Goal: Use online tool/utility: Utilize a website feature to perform a specific function

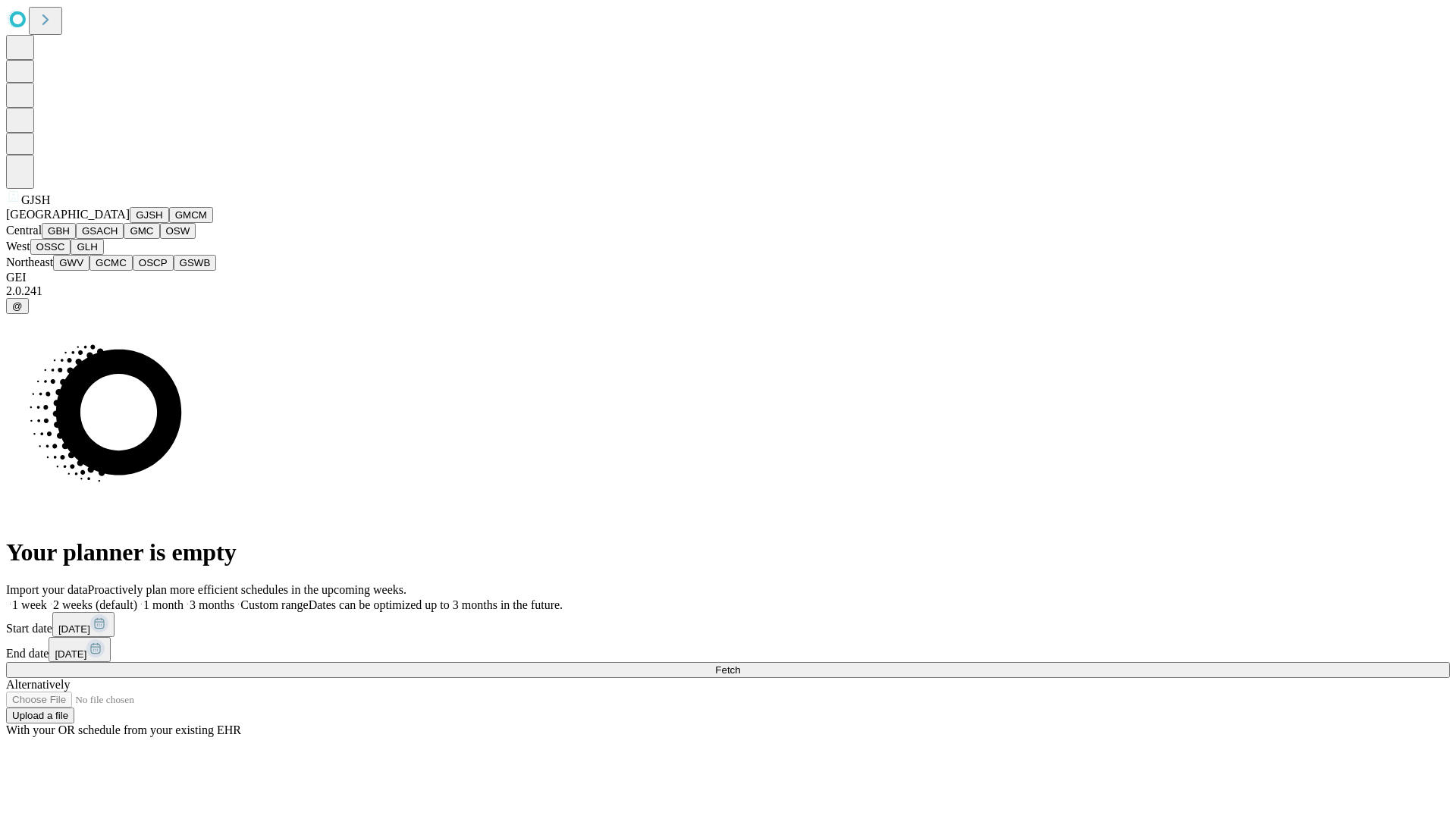
click at [130, 223] on button "GJSH" at bounding box center [149, 215] width 39 height 16
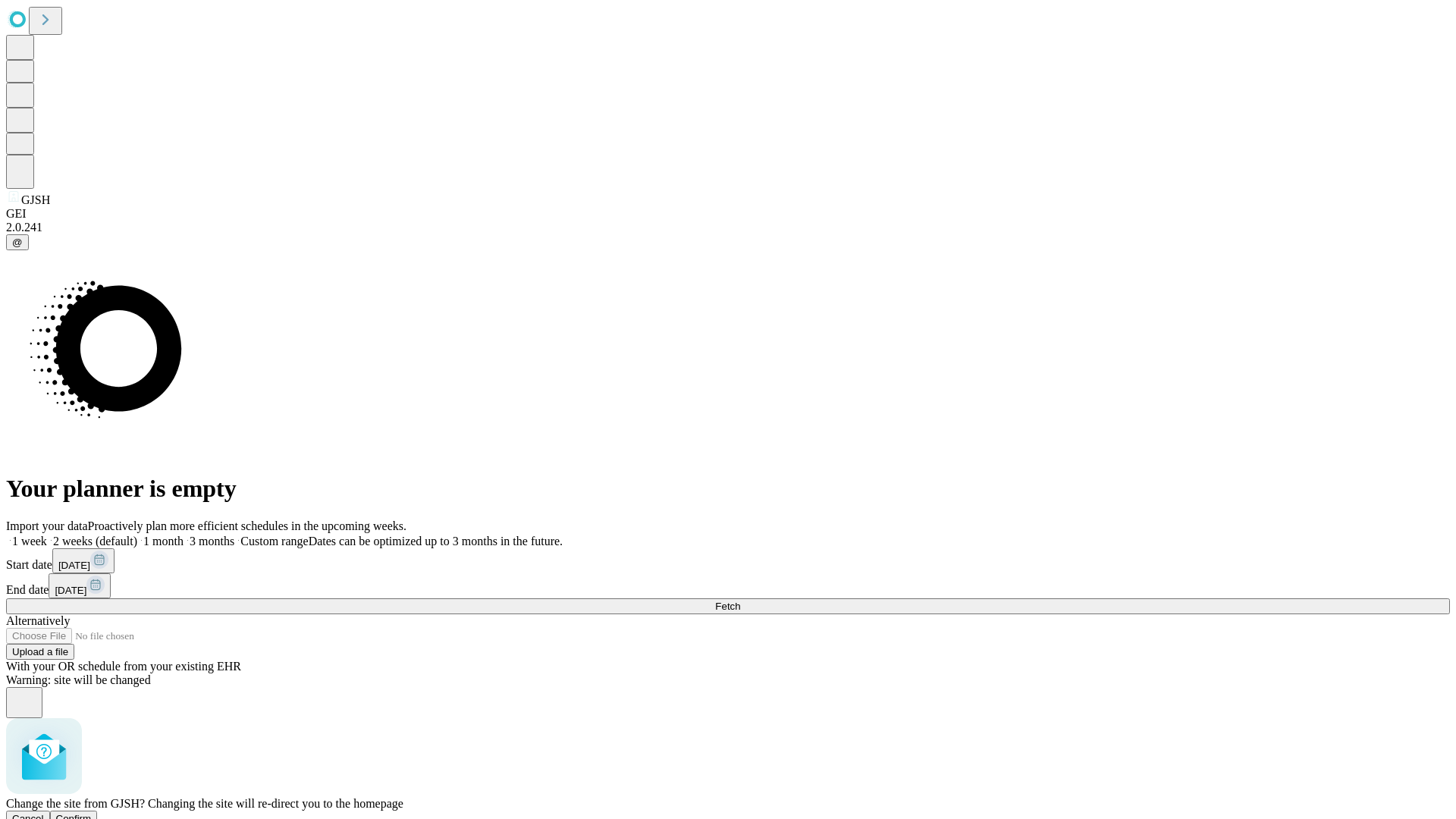
click at [92, 813] on span "Confirm" at bounding box center [74, 818] width 36 height 12
click at [137, 534] on label "2 weeks (default)" at bounding box center [92, 541] width 90 height 12
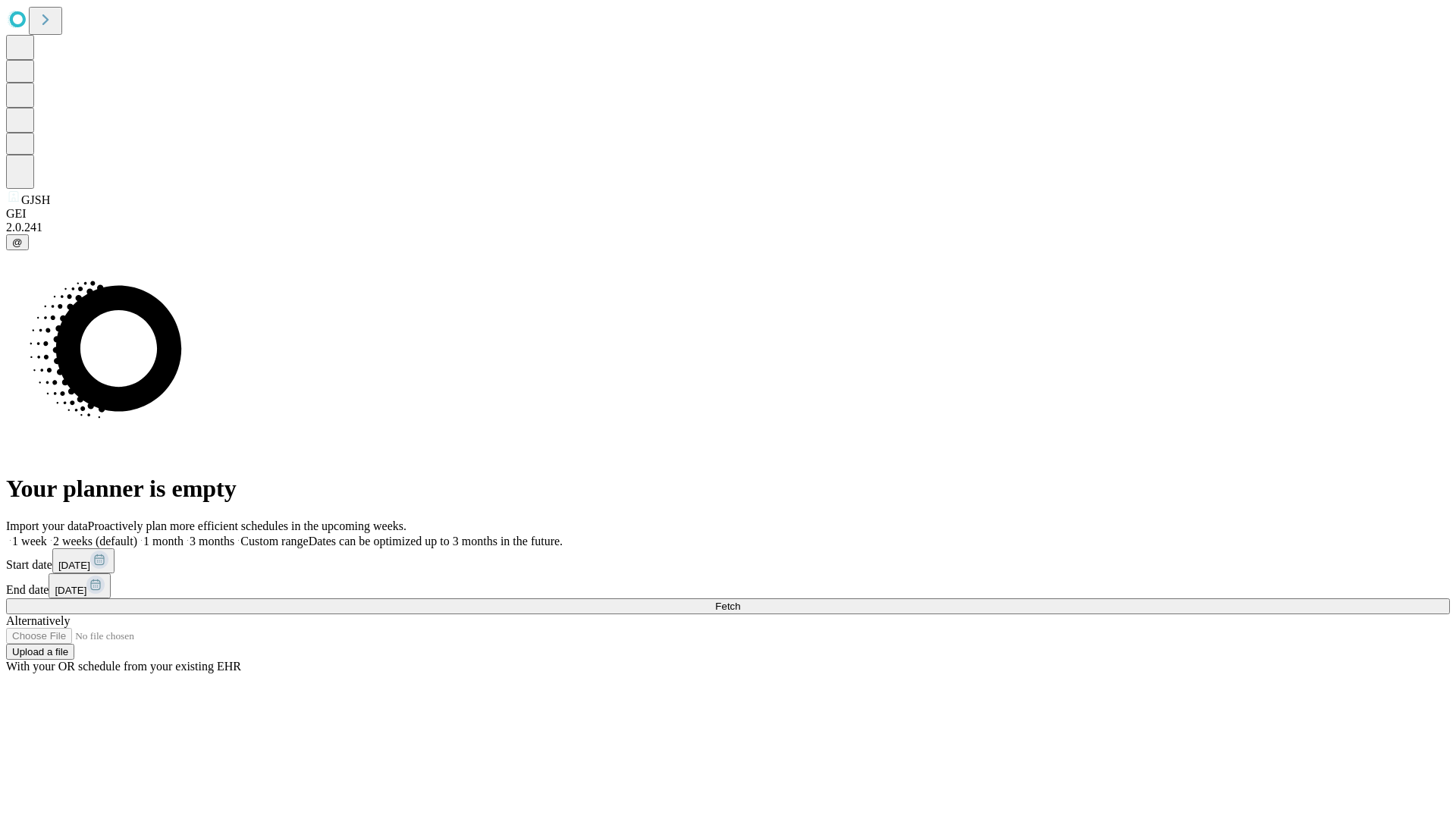
click at [740, 600] on span "Fetch" at bounding box center [728, 606] width 25 height 12
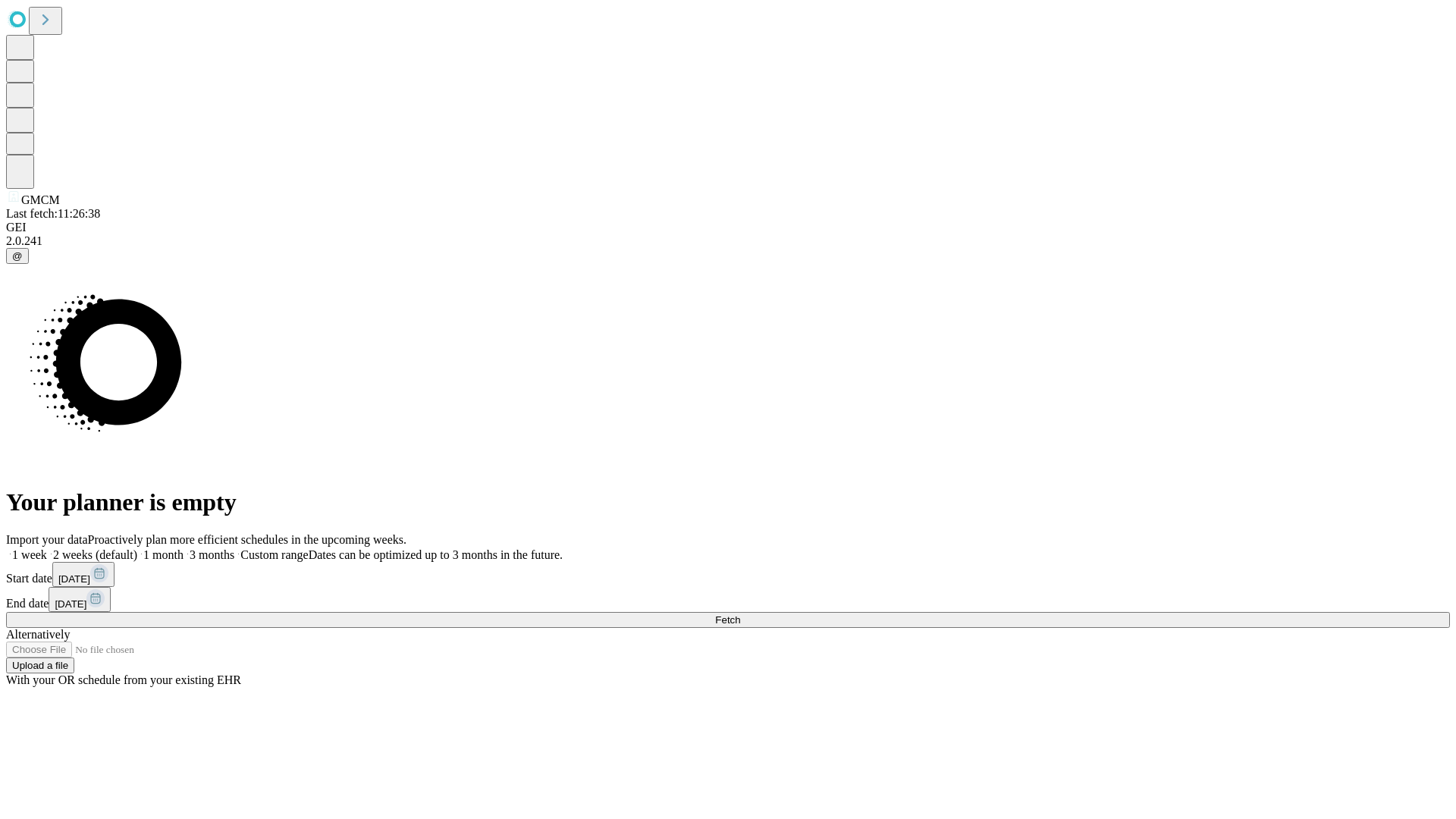
click at [137, 548] on label "2 weeks (default)" at bounding box center [92, 554] width 90 height 12
click at [740, 614] on span "Fetch" at bounding box center [728, 620] width 25 height 12
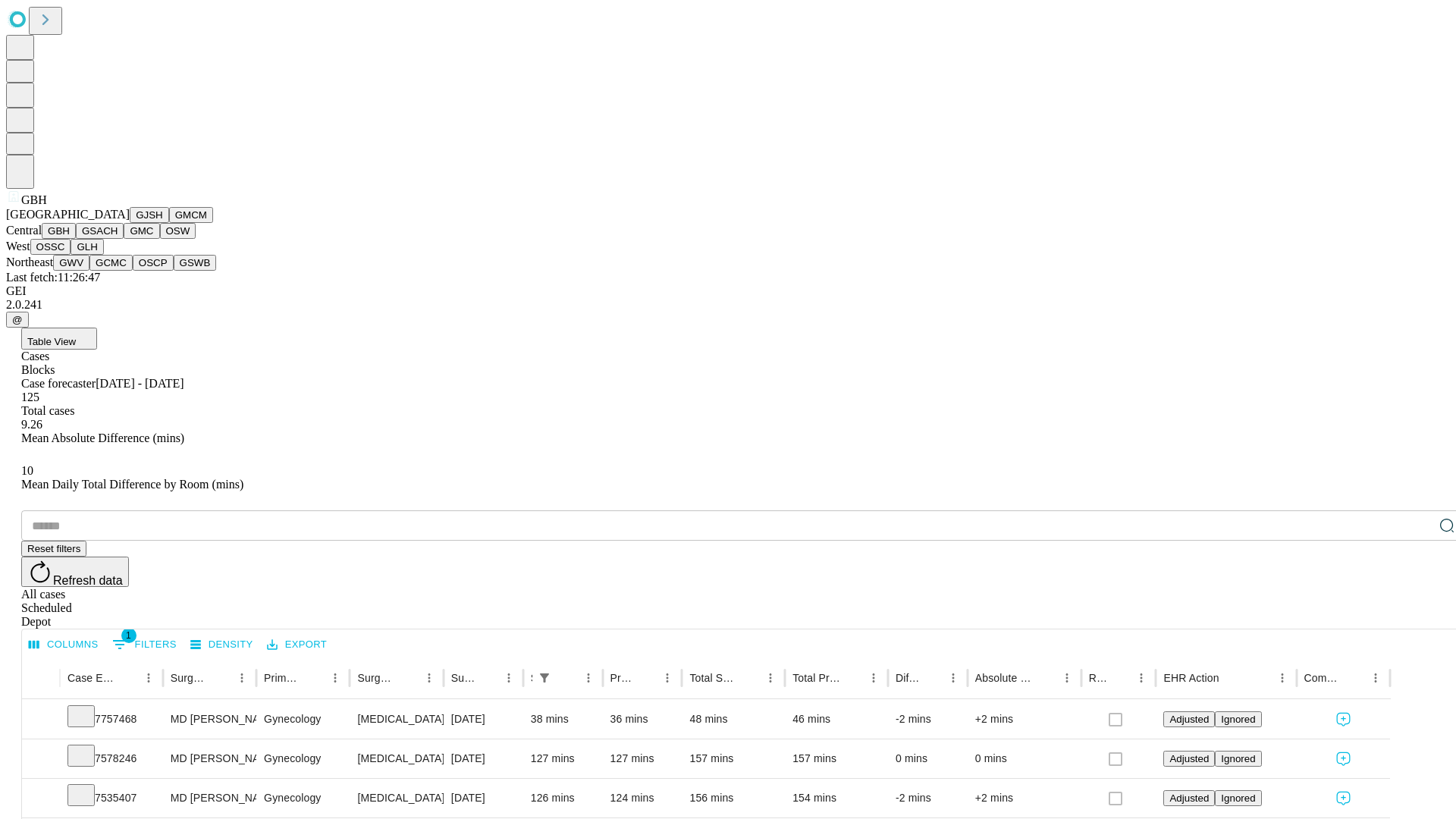
click at [117, 239] on button "GSACH" at bounding box center [100, 231] width 48 height 16
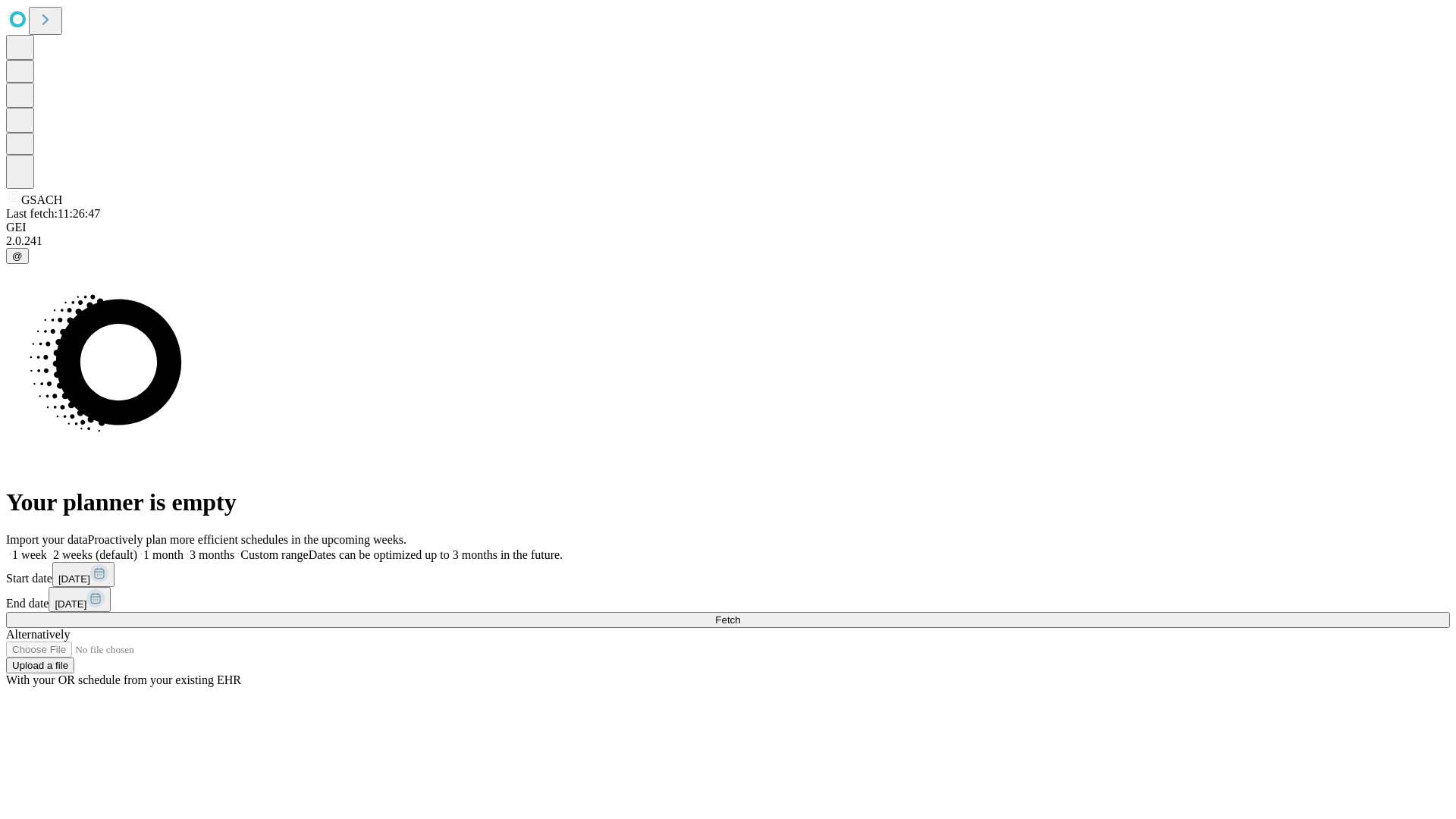
click at [137, 548] on label "2 weeks (default)" at bounding box center [92, 554] width 90 height 12
click at [740, 614] on span "Fetch" at bounding box center [728, 620] width 25 height 12
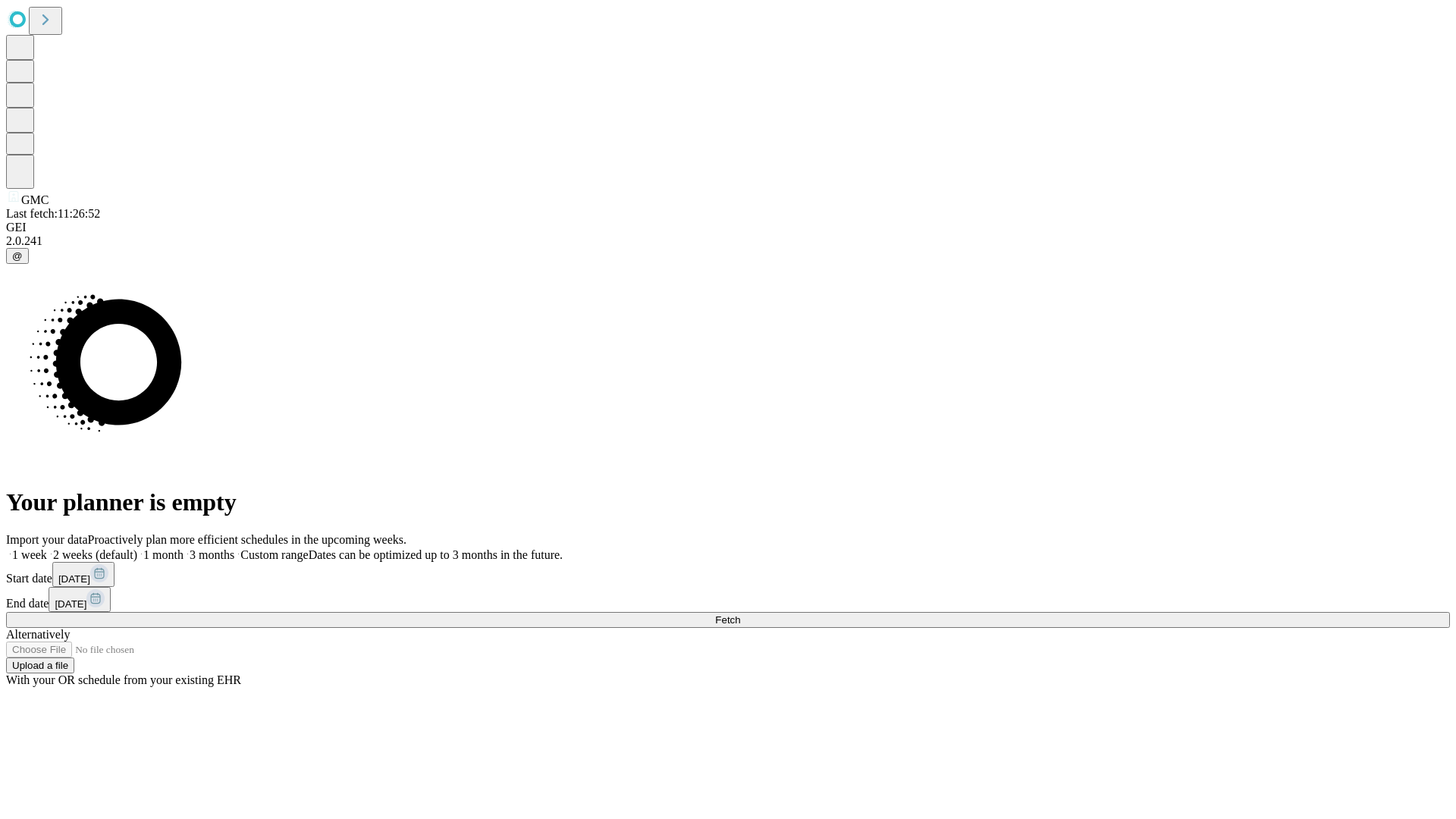
click at [137, 548] on label "2 weeks (default)" at bounding box center [92, 554] width 90 height 12
click at [740, 614] on span "Fetch" at bounding box center [728, 620] width 25 height 12
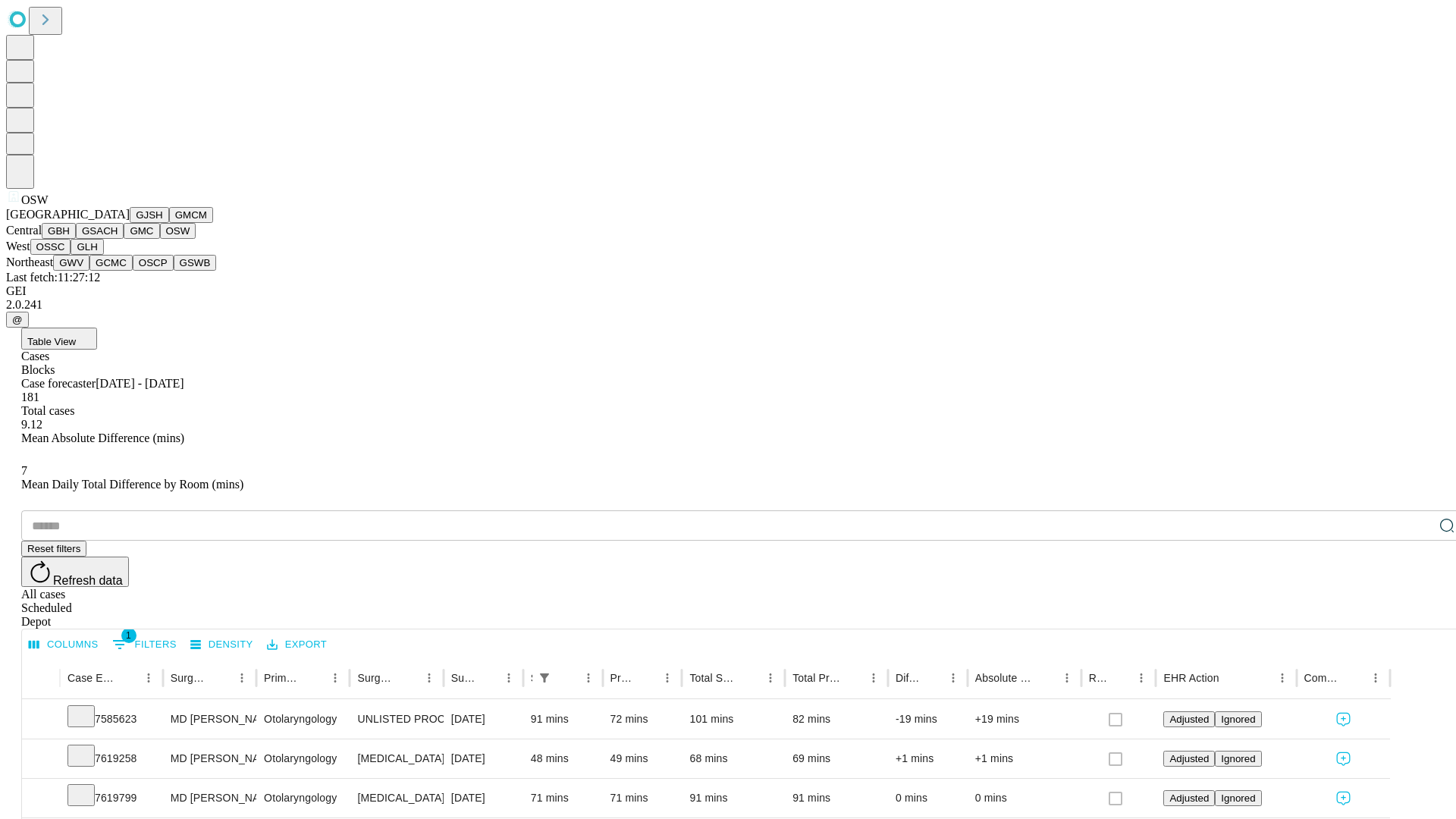
click at [71, 254] on button "OSSC" at bounding box center [51, 247] width 41 height 16
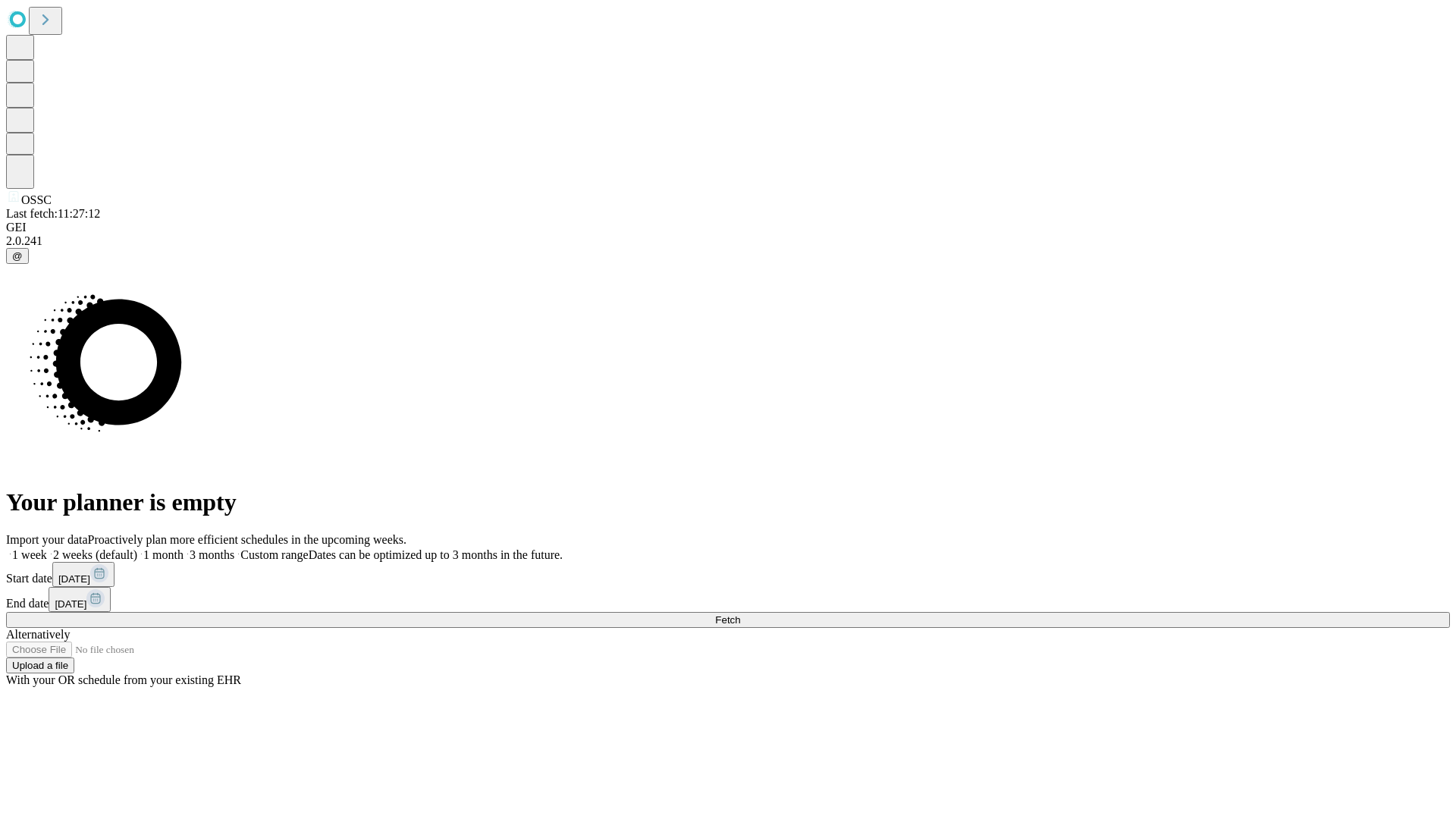
click at [740, 614] on span "Fetch" at bounding box center [728, 620] width 25 height 12
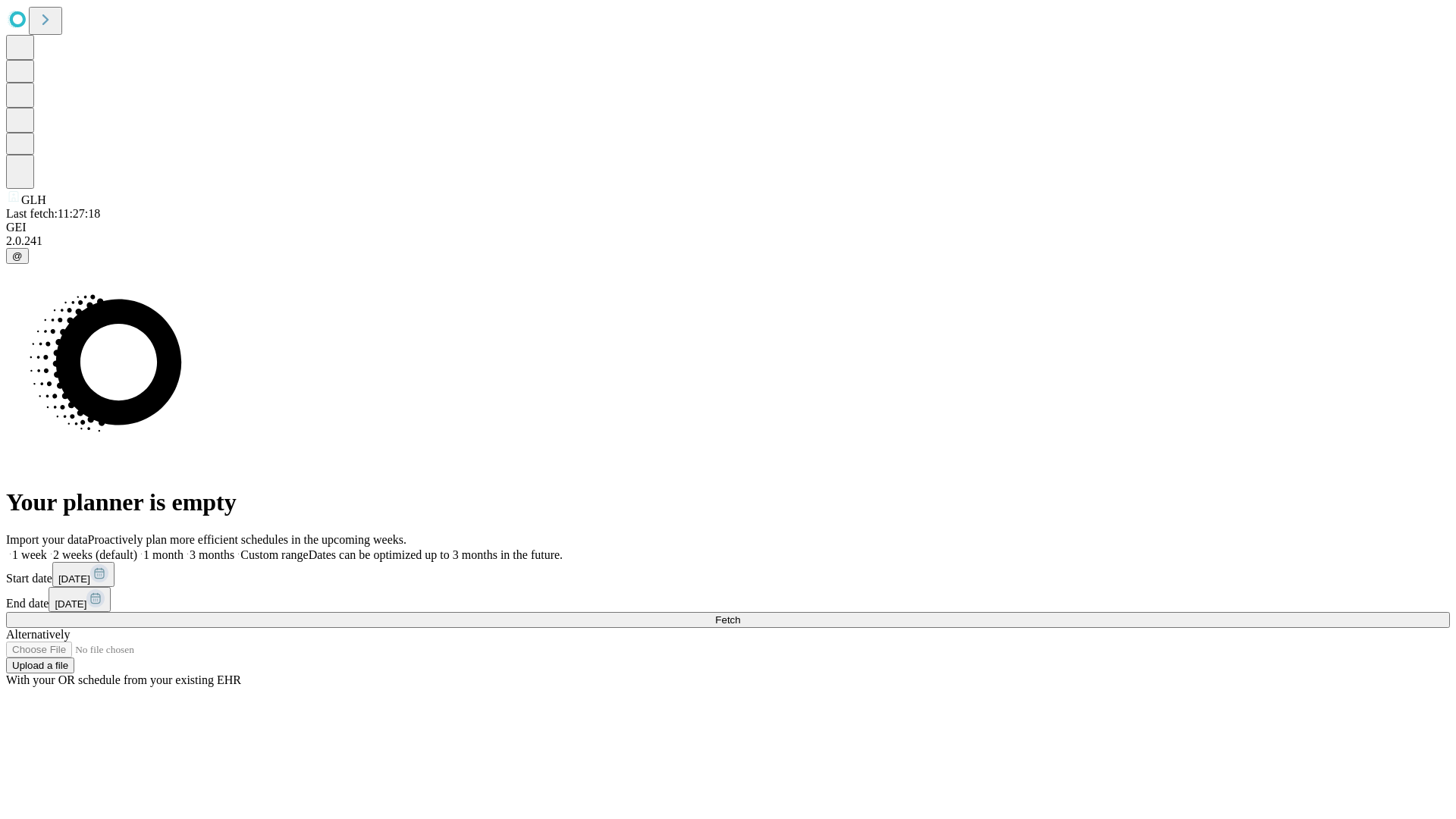
click at [740, 614] on span "Fetch" at bounding box center [728, 620] width 25 height 12
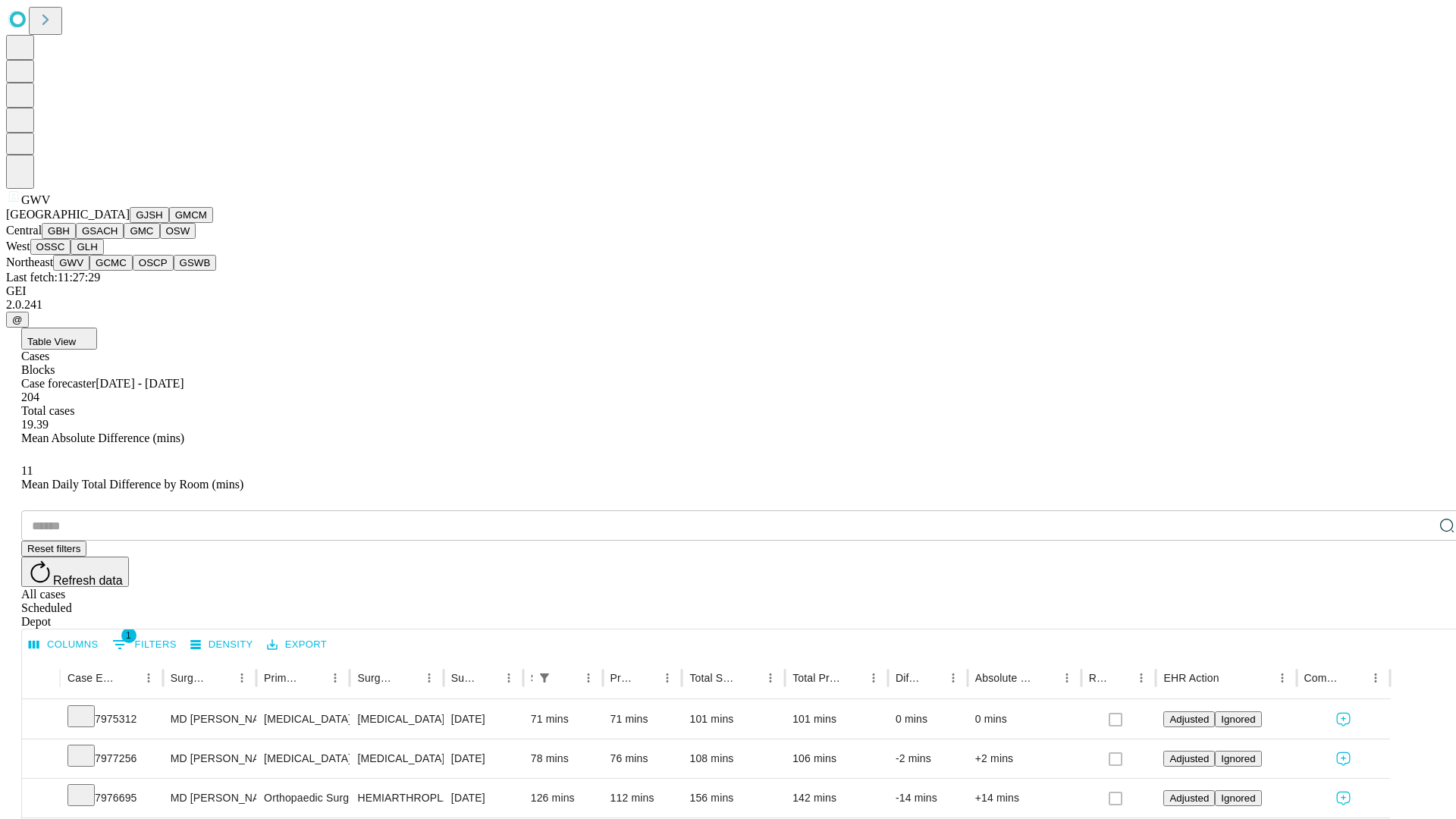
click at [117, 270] on button "GCMC" at bounding box center [111, 262] width 44 height 16
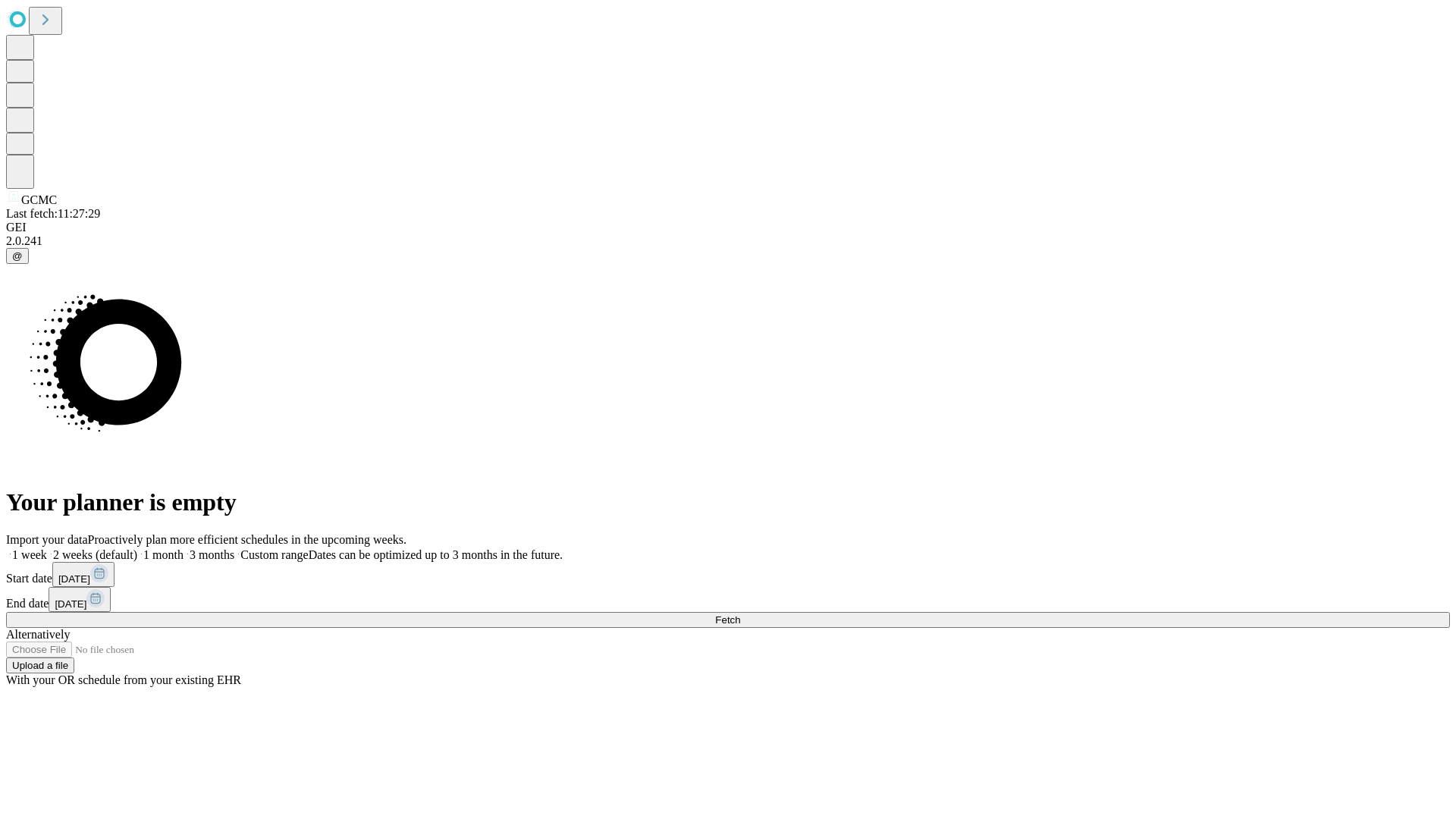
click at [137, 548] on label "2 weeks (default)" at bounding box center [92, 554] width 90 height 12
click at [740, 614] on span "Fetch" at bounding box center [728, 620] width 25 height 12
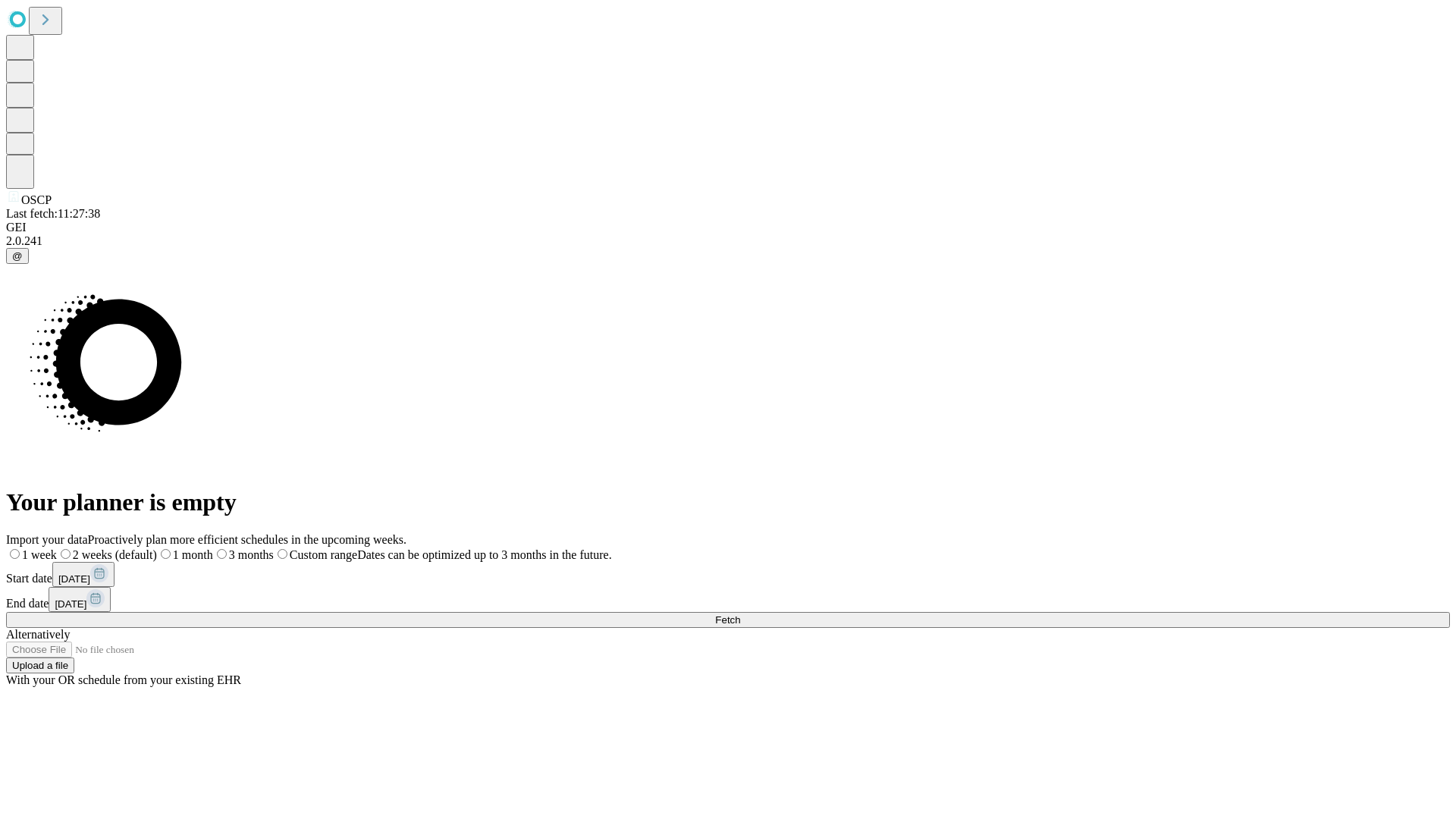
click at [157, 548] on label "2 weeks (default)" at bounding box center [107, 554] width 101 height 12
click at [740, 614] on span "Fetch" at bounding box center [728, 620] width 25 height 12
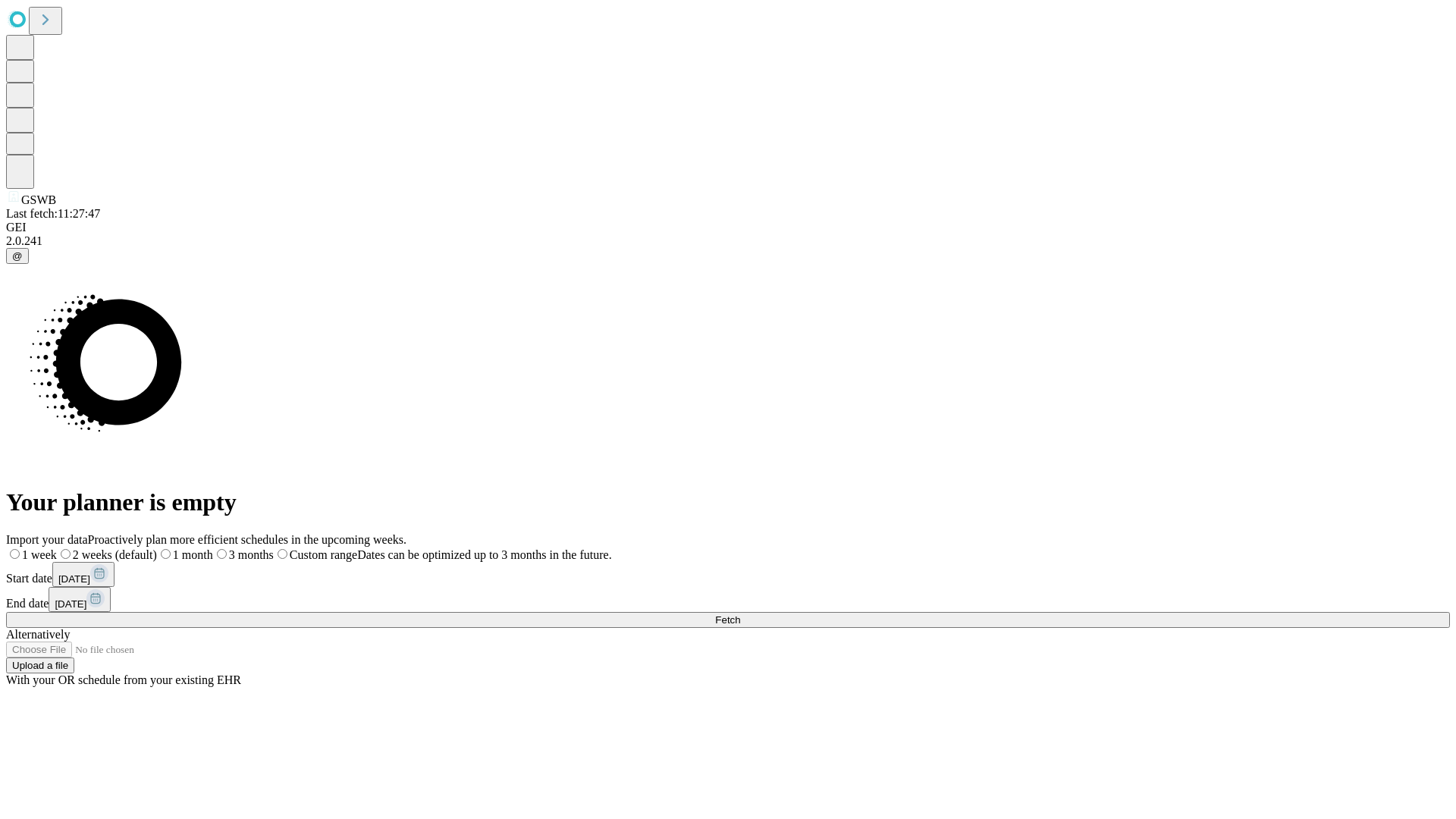
click at [740, 614] on span "Fetch" at bounding box center [728, 620] width 25 height 12
